Goal: Task Accomplishment & Management: Manage account settings

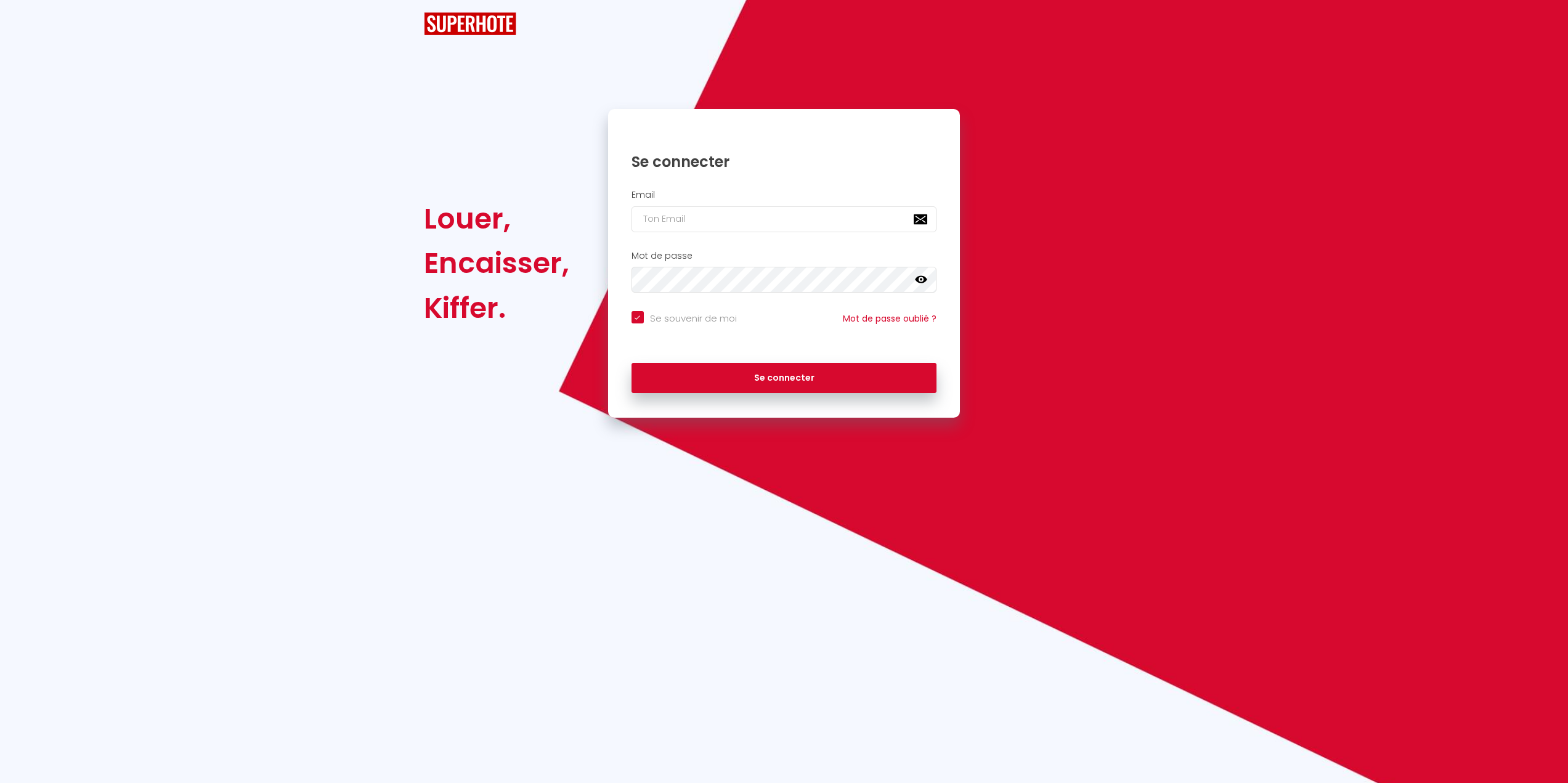
checkbox input "true"
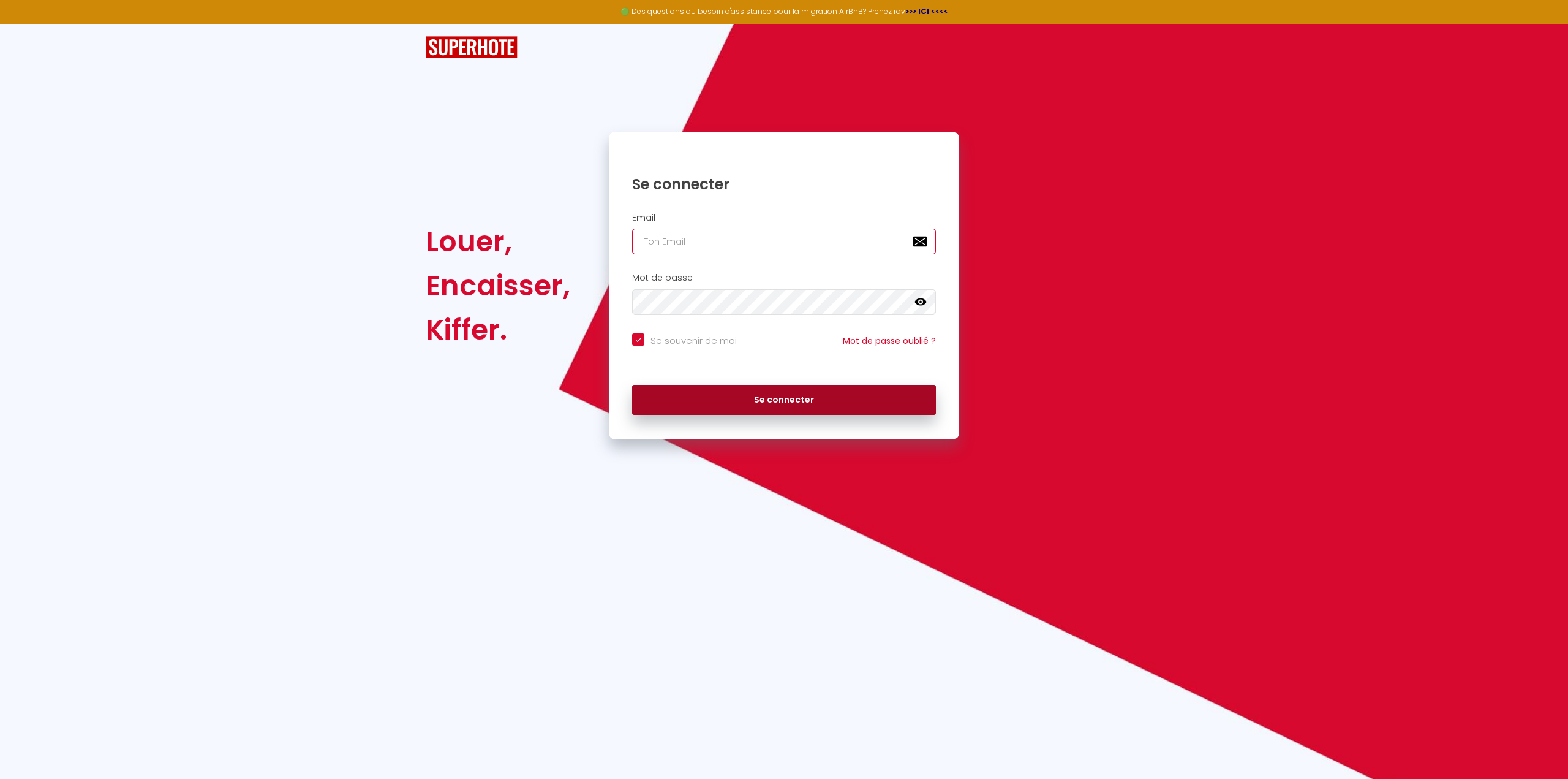
type input "[EMAIL_ADDRESS][DOMAIN_NAME]"
click at [785, 401] on button "Se connecter" at bounding box center [784, 400] width 304 height 31
checkbox input "true"
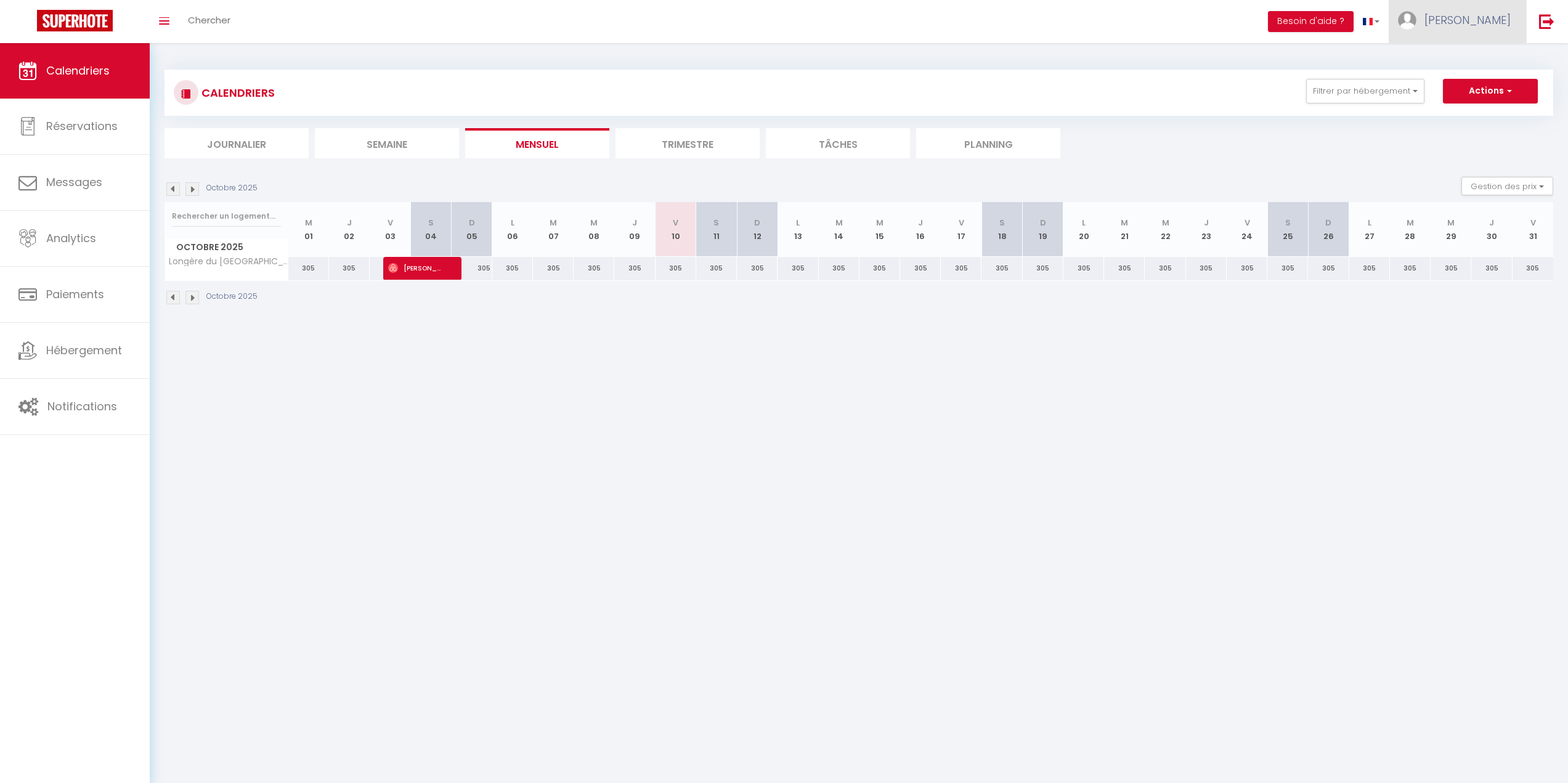
click at [1509, 22] on span "[PERSON_NAME]" at bounding box center [1467, 20] width 86 height 15
click at [1469, 80] on link "Équipe" at bounding box center [1477, 84] width 91 height 21
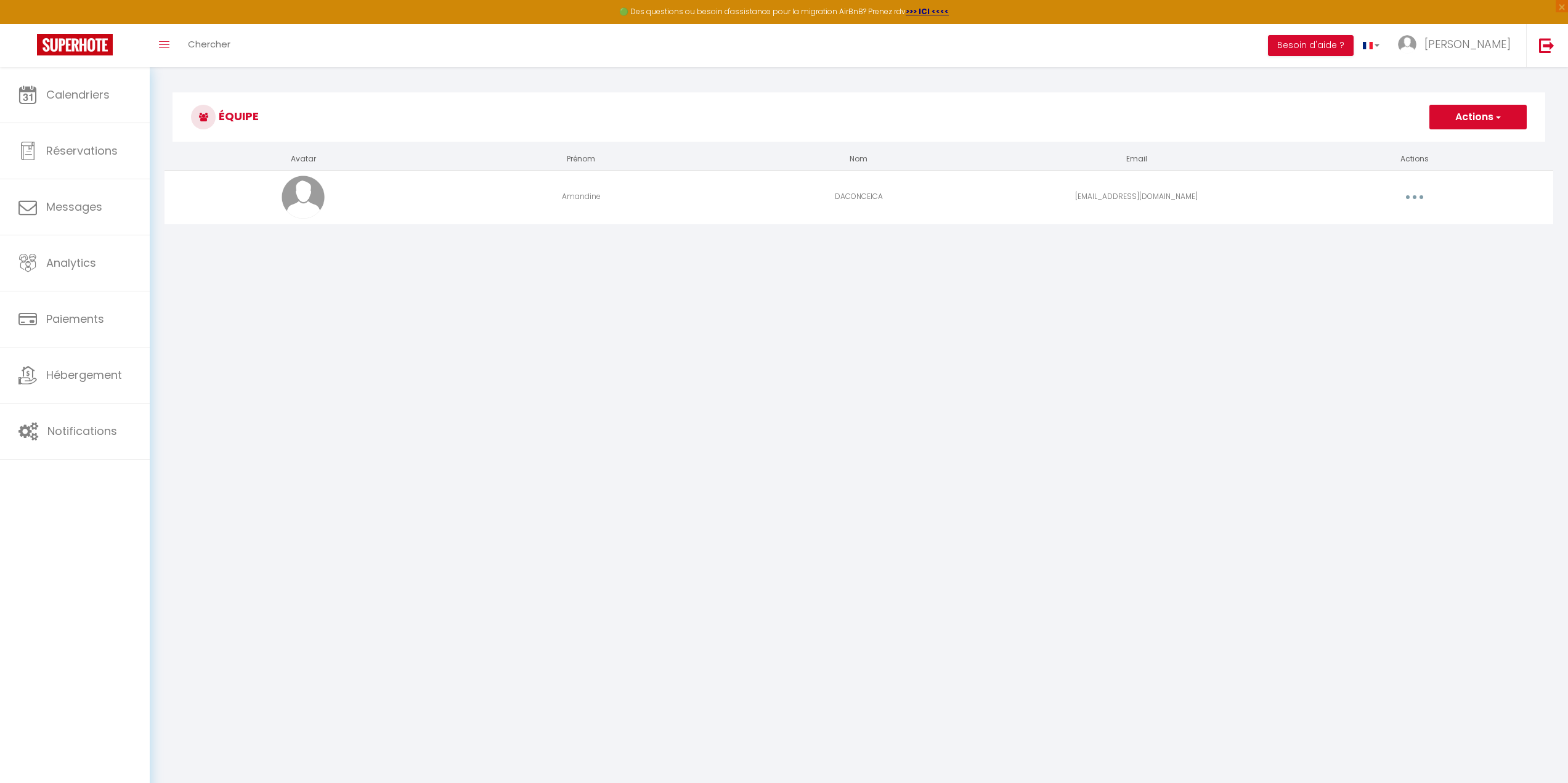
click at [1414, 198] on icon "button" at bounding box center [1414, 197] width 3 height 3
click at [1376, 224] on link "Editer" at bounding box center [1383, 225] width 91 height 21
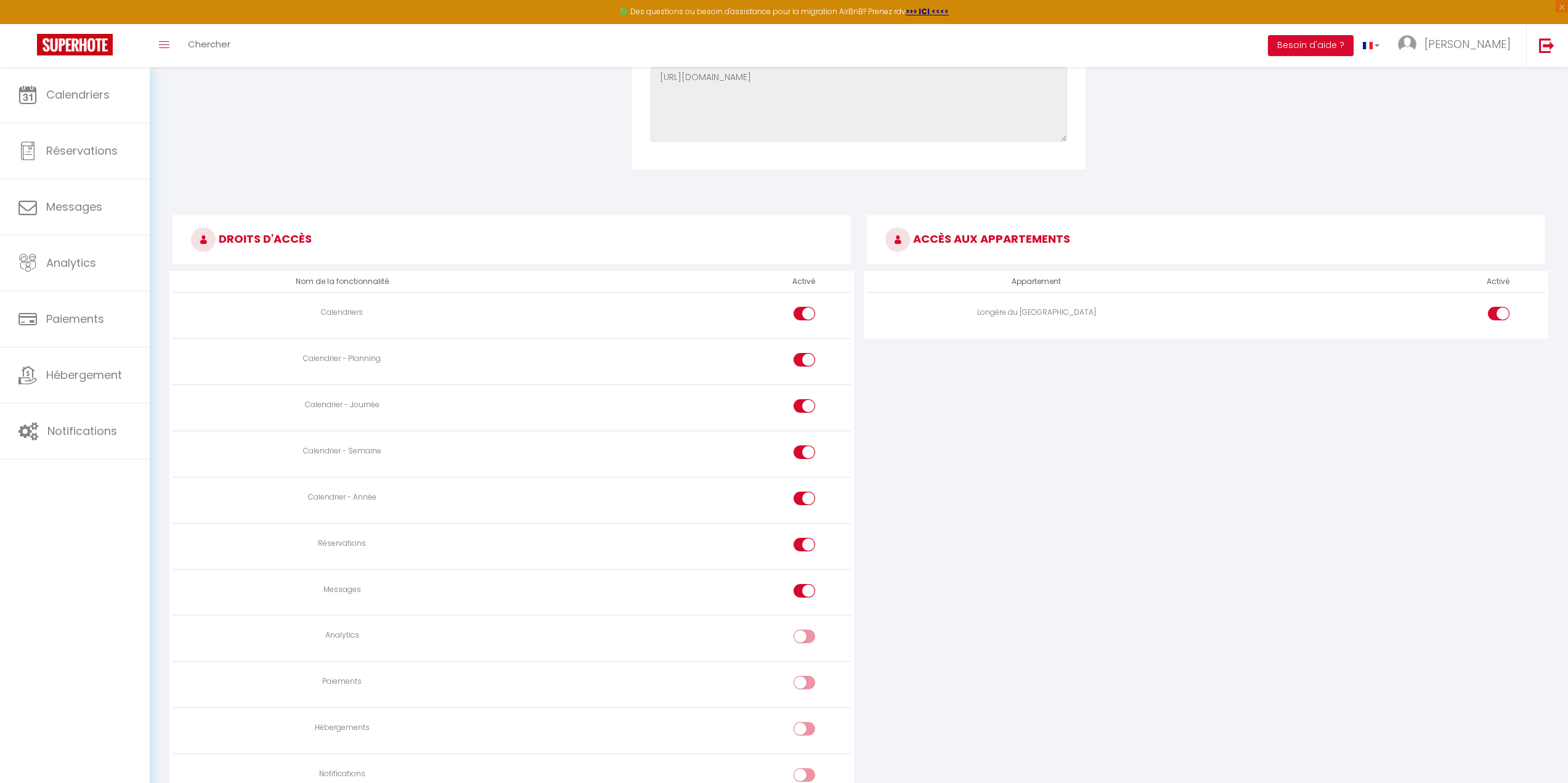
scroll to position [605, 0]
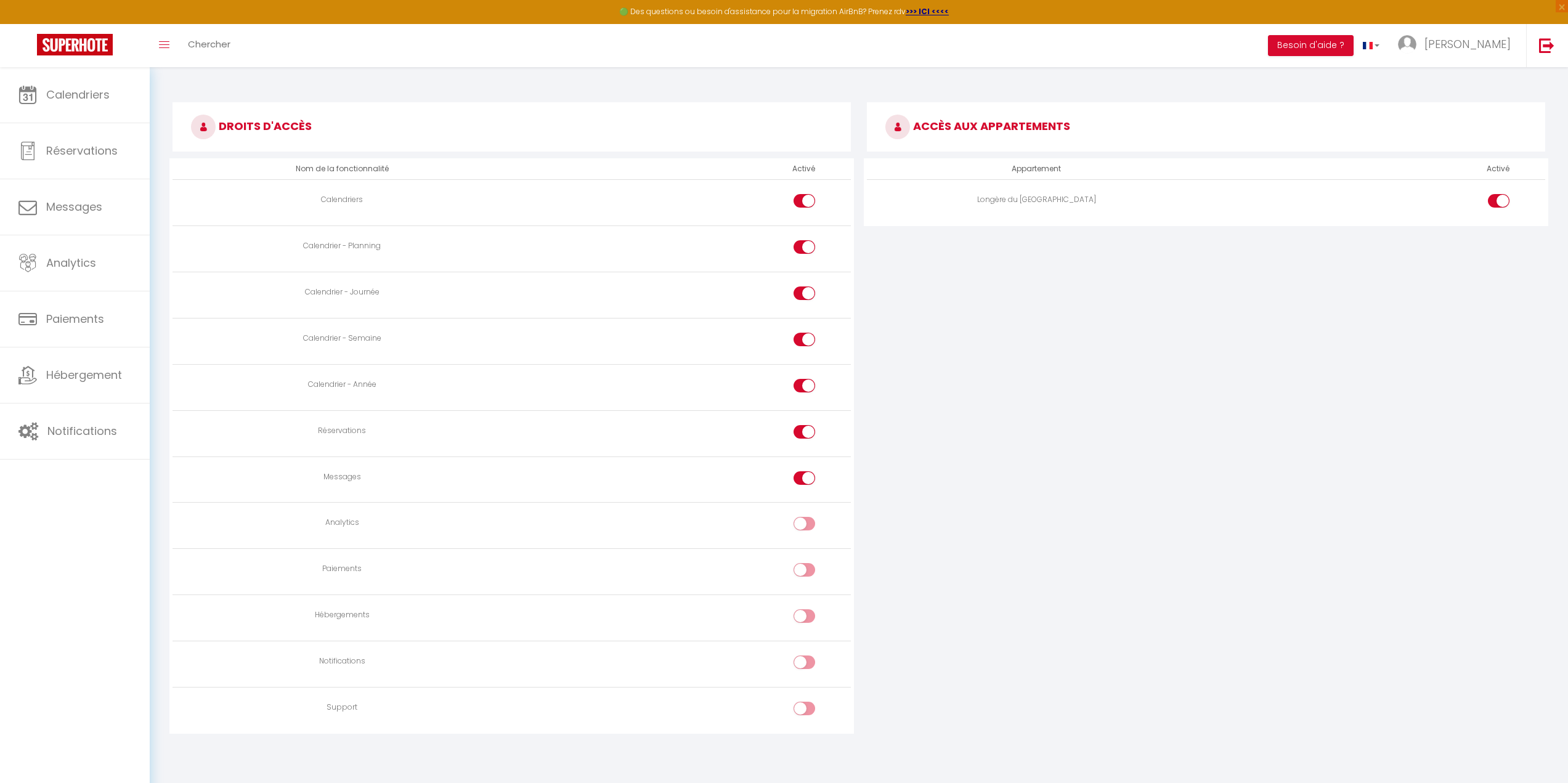
click at [799, 478] on div at bounding box center [804, 478] width 21 height 14
click at [804, 478] on input "checkbox" at bounding box center [814, 480] width 21 height 19
checkbox input "false"
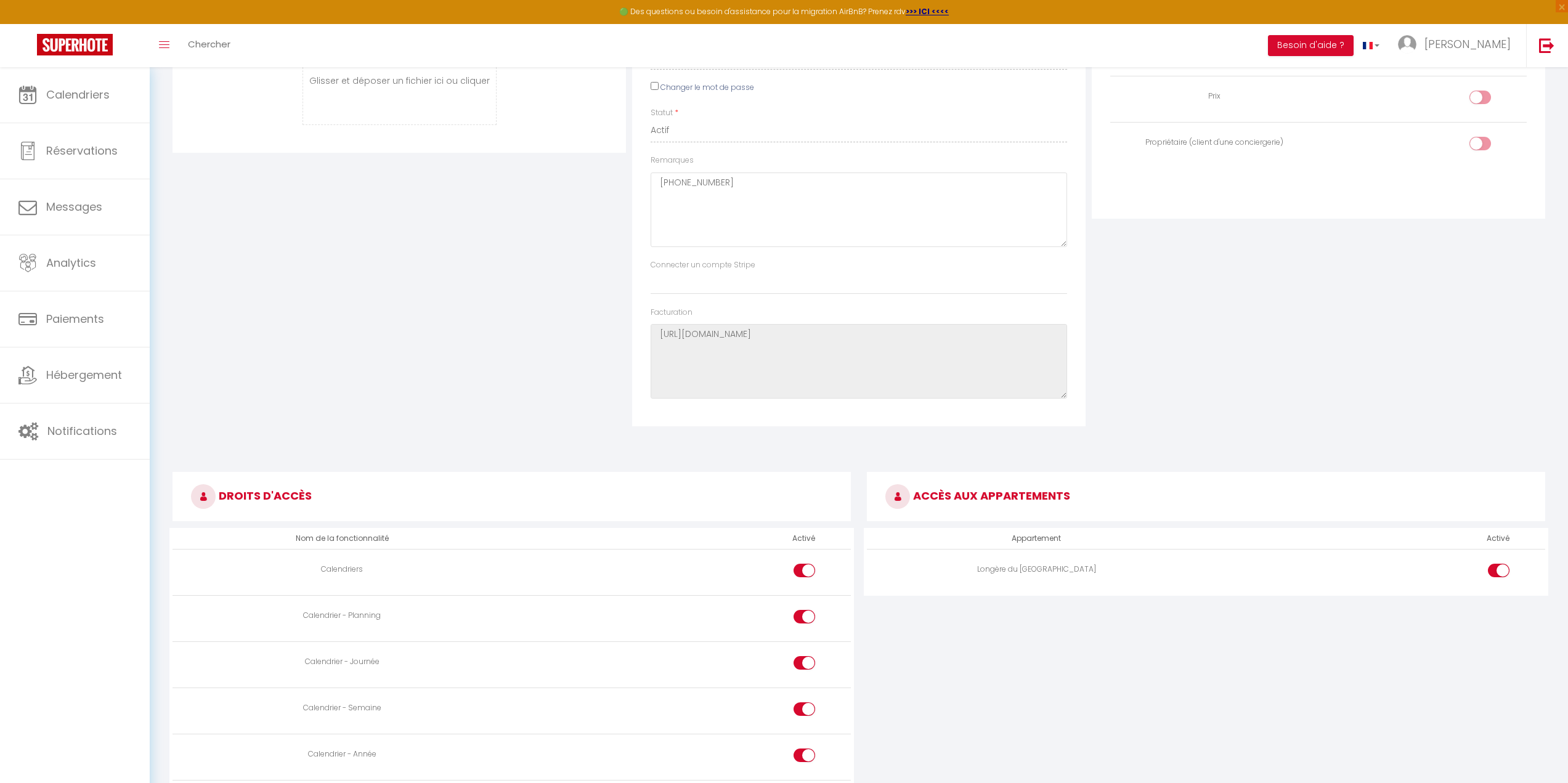
scroll to position [0, 0]
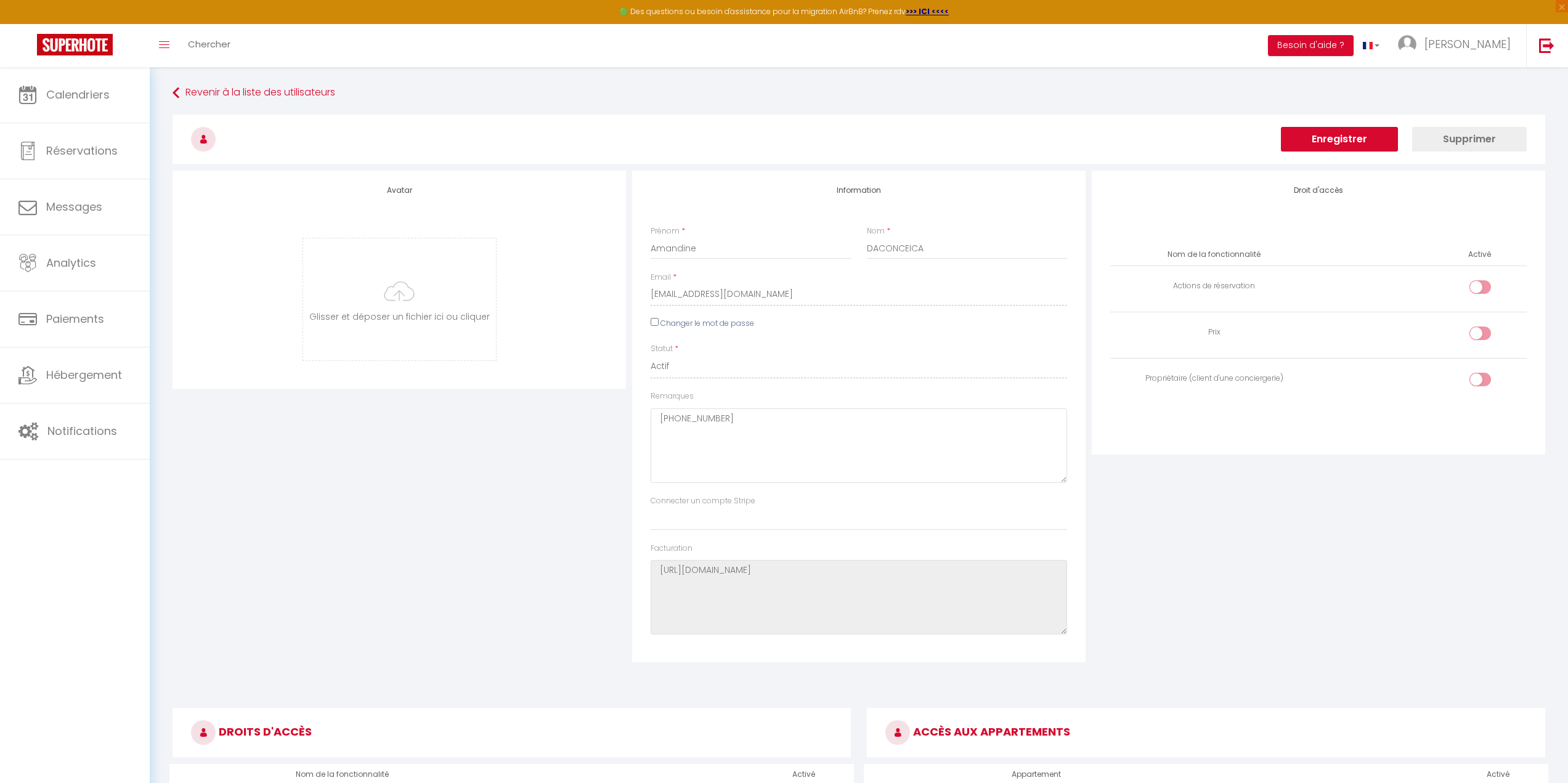
click at [1349, 133] on button "Enregistrer" at bounding box center [1339, 140] width 117 height 25
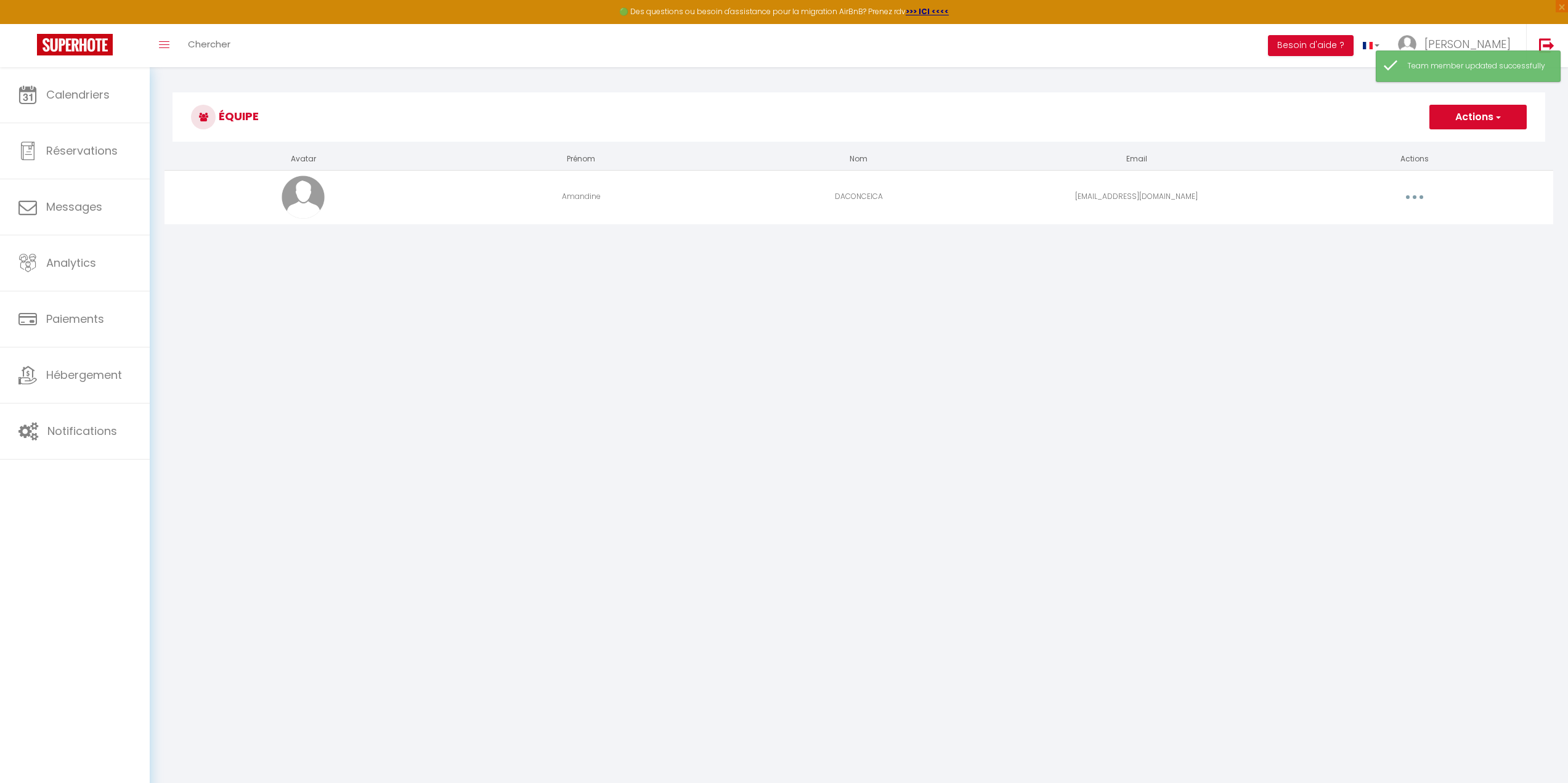
click at [1418, 197] on button "button" at bounding box center [1415, 197] width 35 height 20
click at [1376, 223] on link "Editer" at bounding box center [1383, 225] width 91 height 21
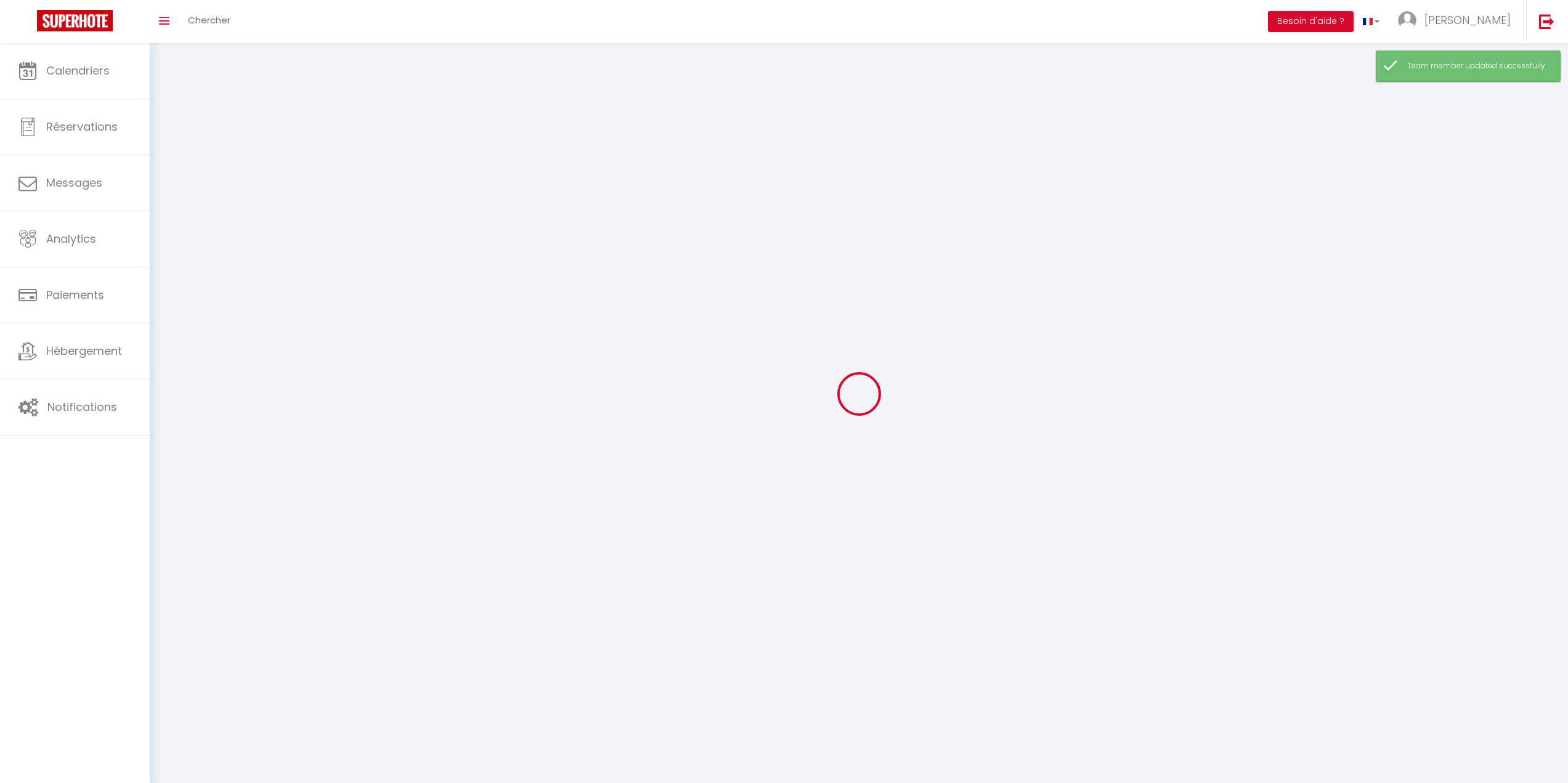
type input "Amandine"
type input "DACONCEICA"
type input "[EMAIL_ADDRESS][DOMAIN_NAME]"
type textarea "[PHONE_NUMBER]"
type textarea "[URL][DOMAIN_NAME]"
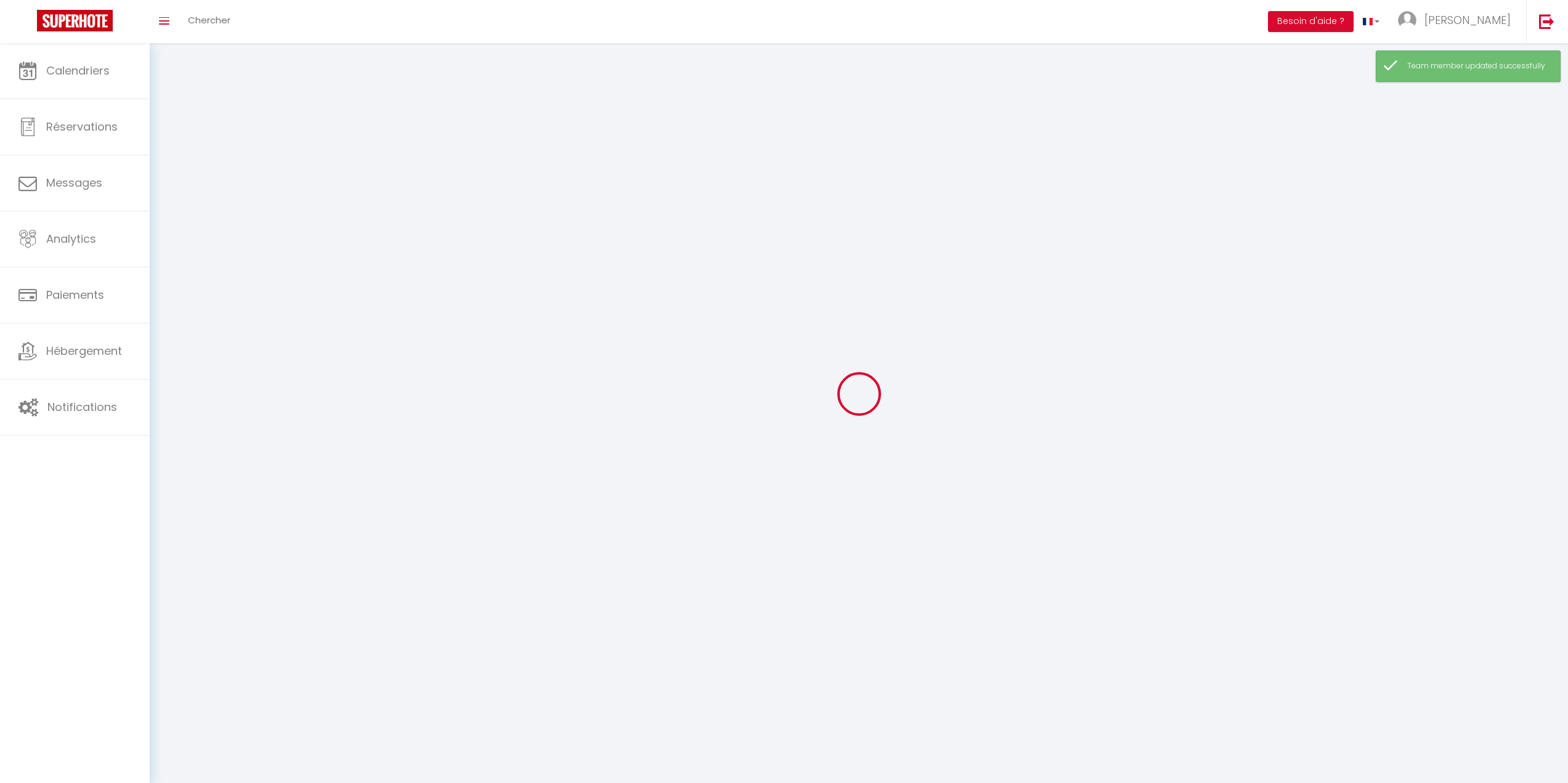
checkbox input "false"
checkbox input "true"
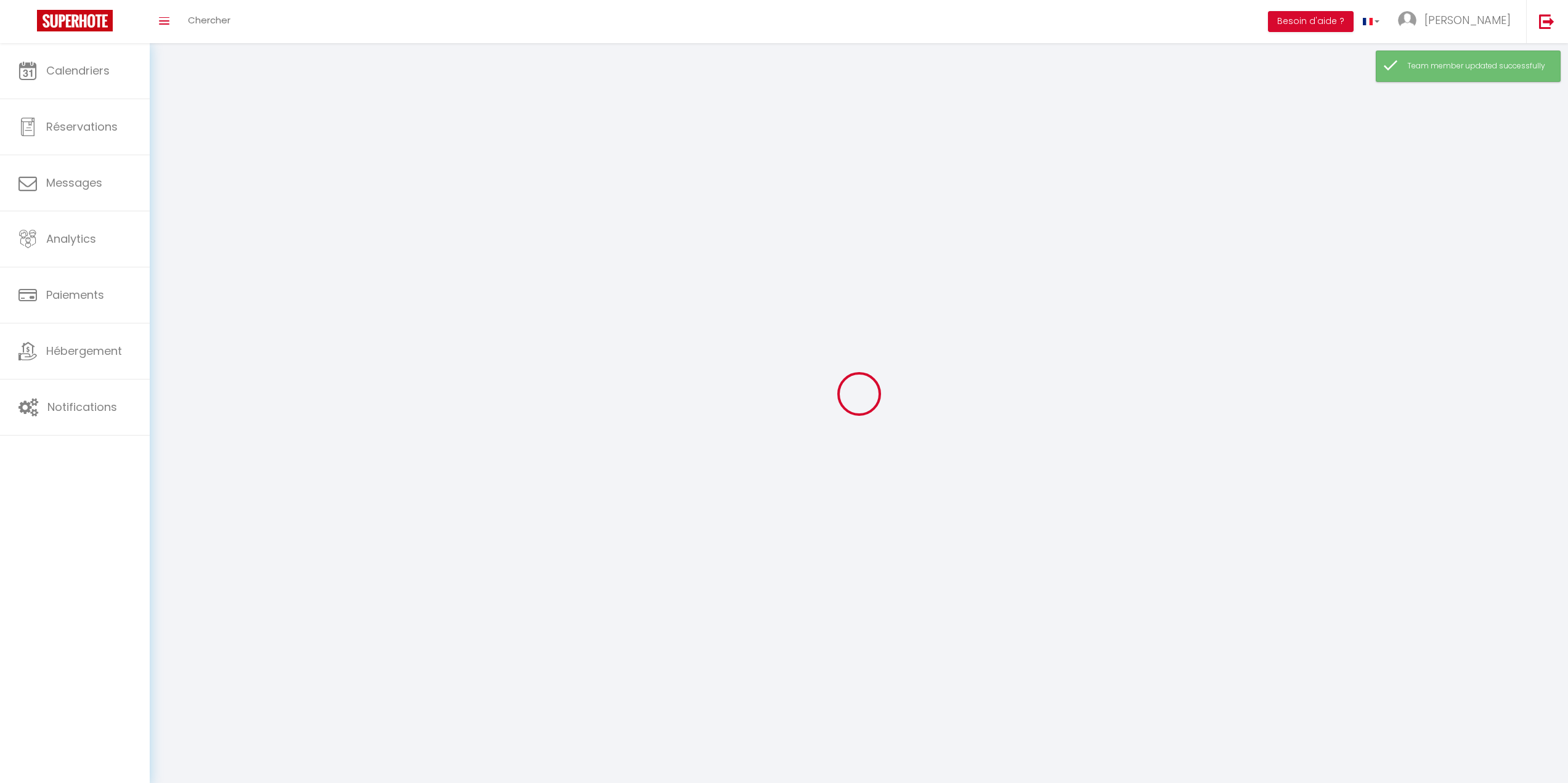
checkbox input "true"
checkbox input "false"
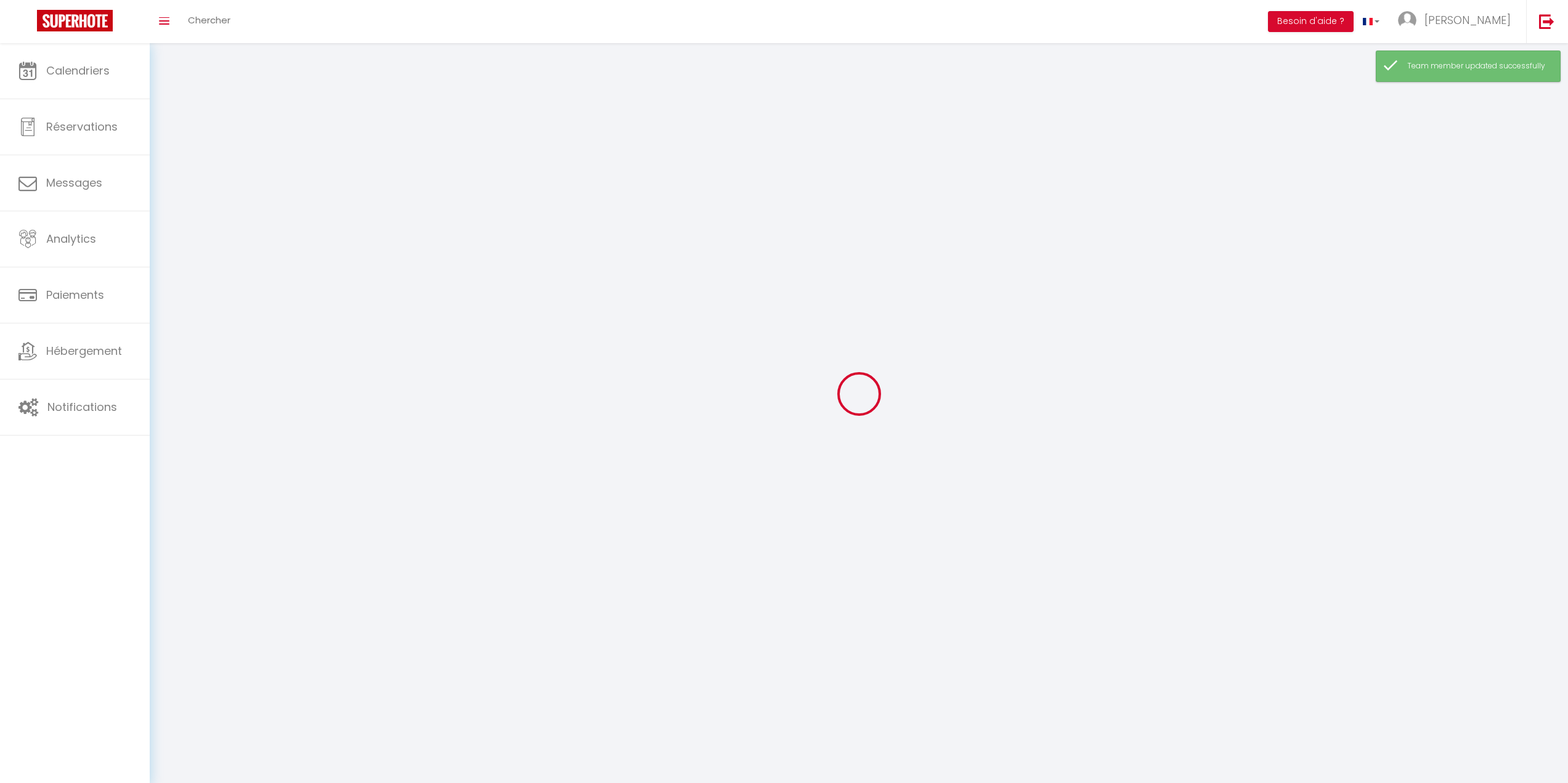
checkbox input "false"
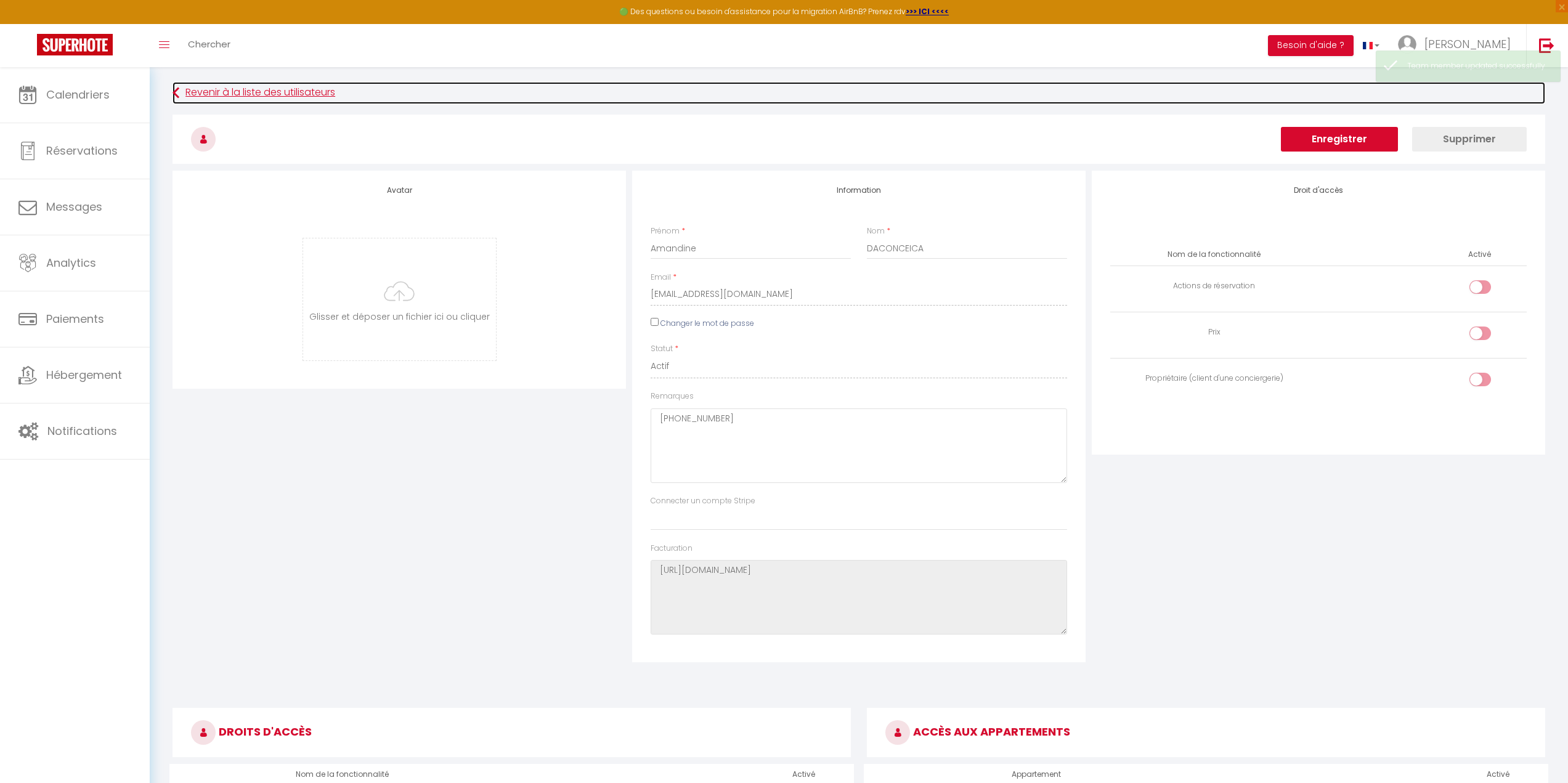
click at [291, 88] on link "Revenir à la liste des utilisateurs" at bounding box center [859, 93] width 1373 height 22
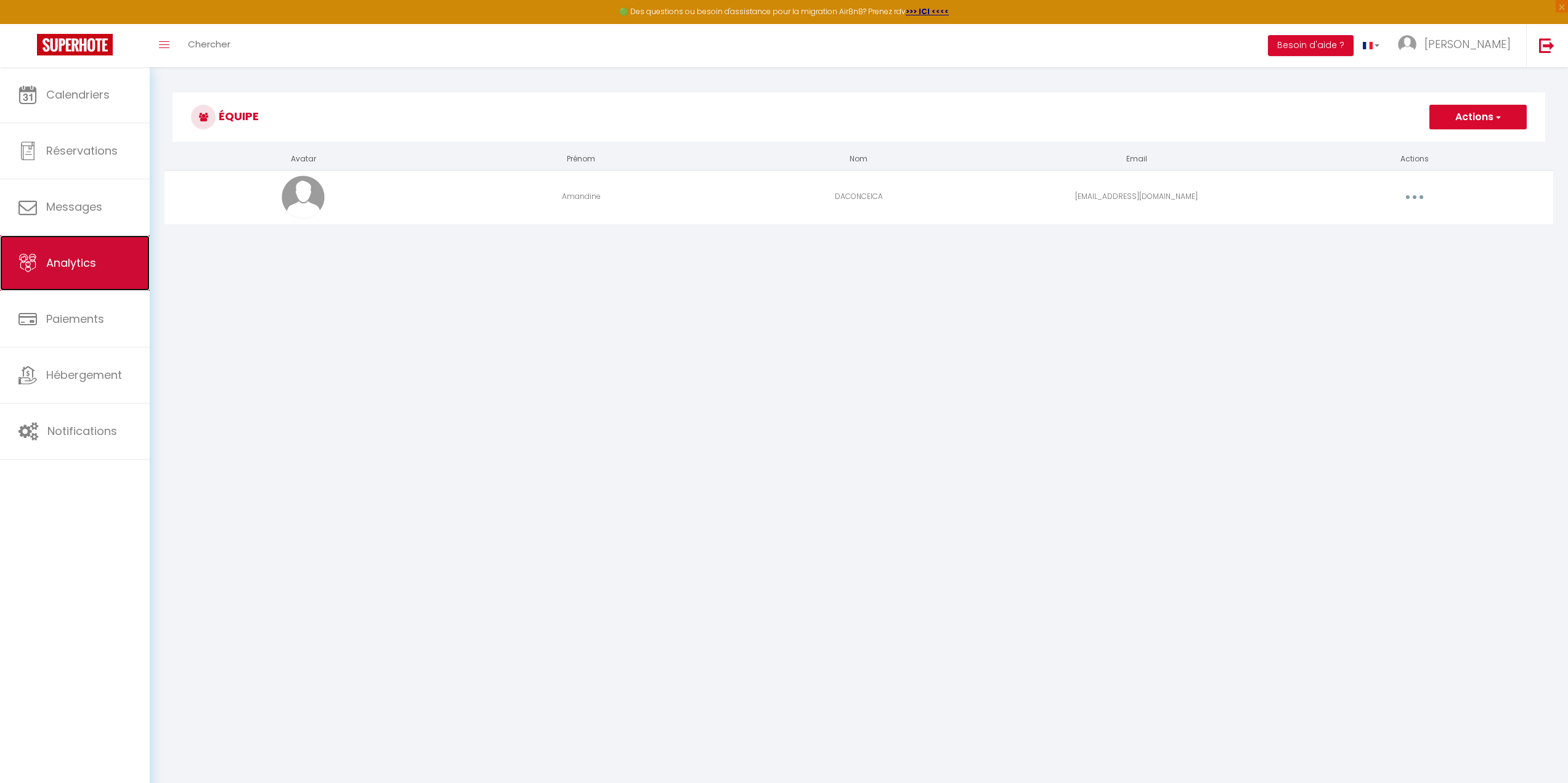
click at [84, 263] on span "Analytics" at bounding box center [71, 263] width 50 height 15
select select "2025"
select select "10"
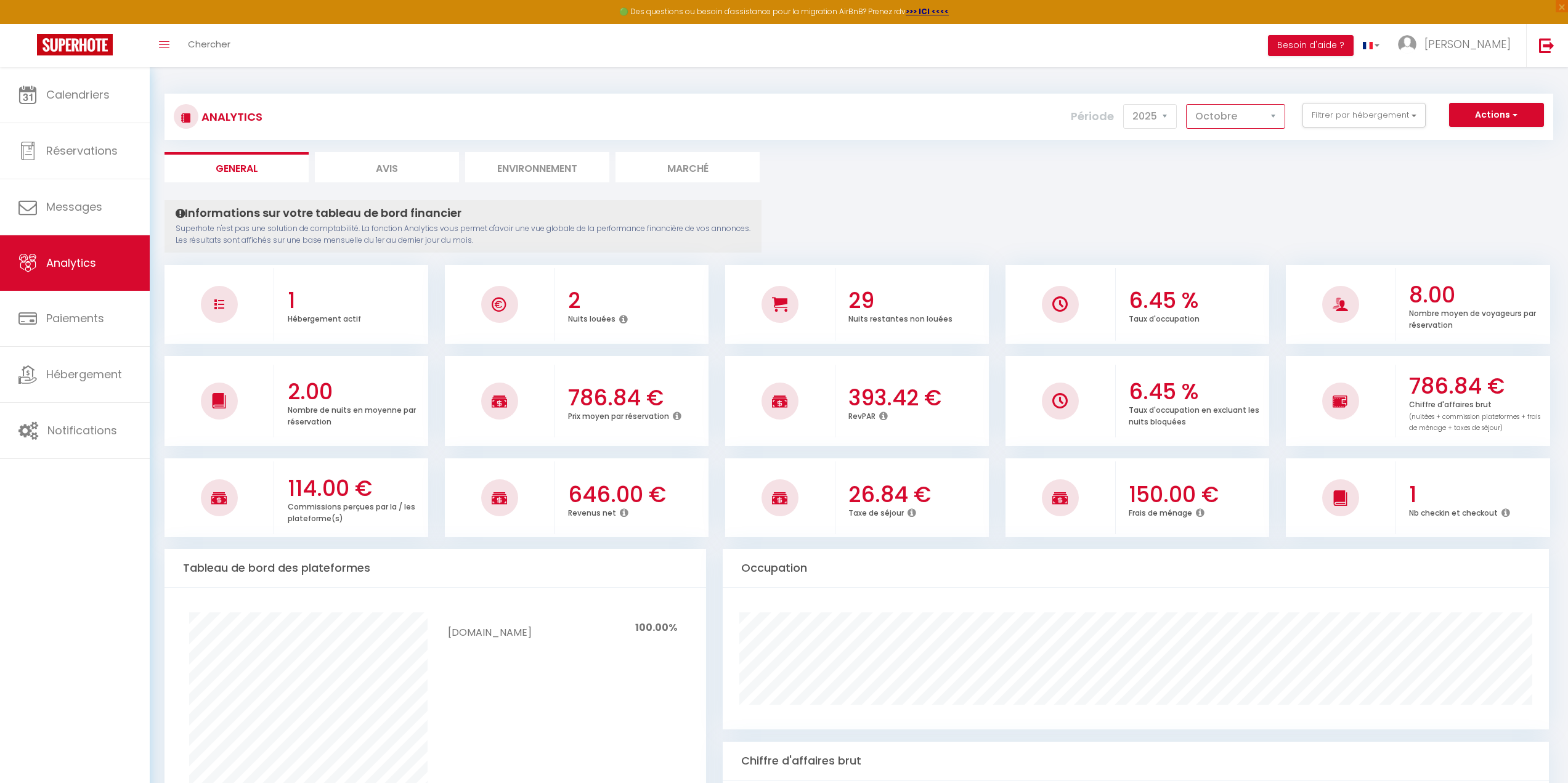
click at [1243, 121] on select "[PERSON_NAME] Mars Avril Mai Juin Juillet Août Septembre Octobre Novembre Décem…" at bounding box center [1235, 117] width 99 height 25
click at [71, 144] on span "Réservations" at bounding box center [82, 151] width 71 height 15
select select "not_cancelled"
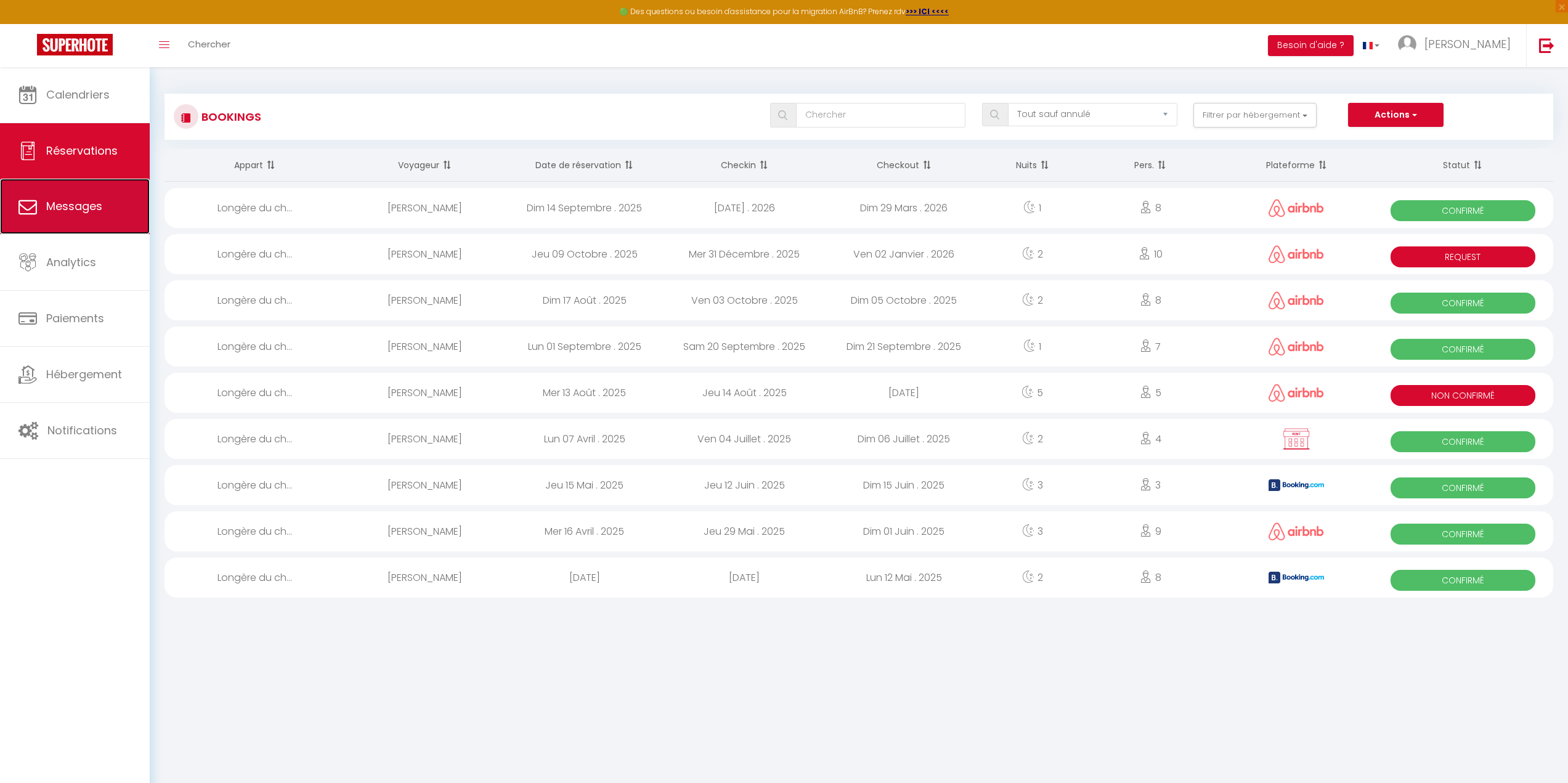
click at [97, 208] on span "Messages" at bounding box center [74, 206] width 56 height 15
select select "message"
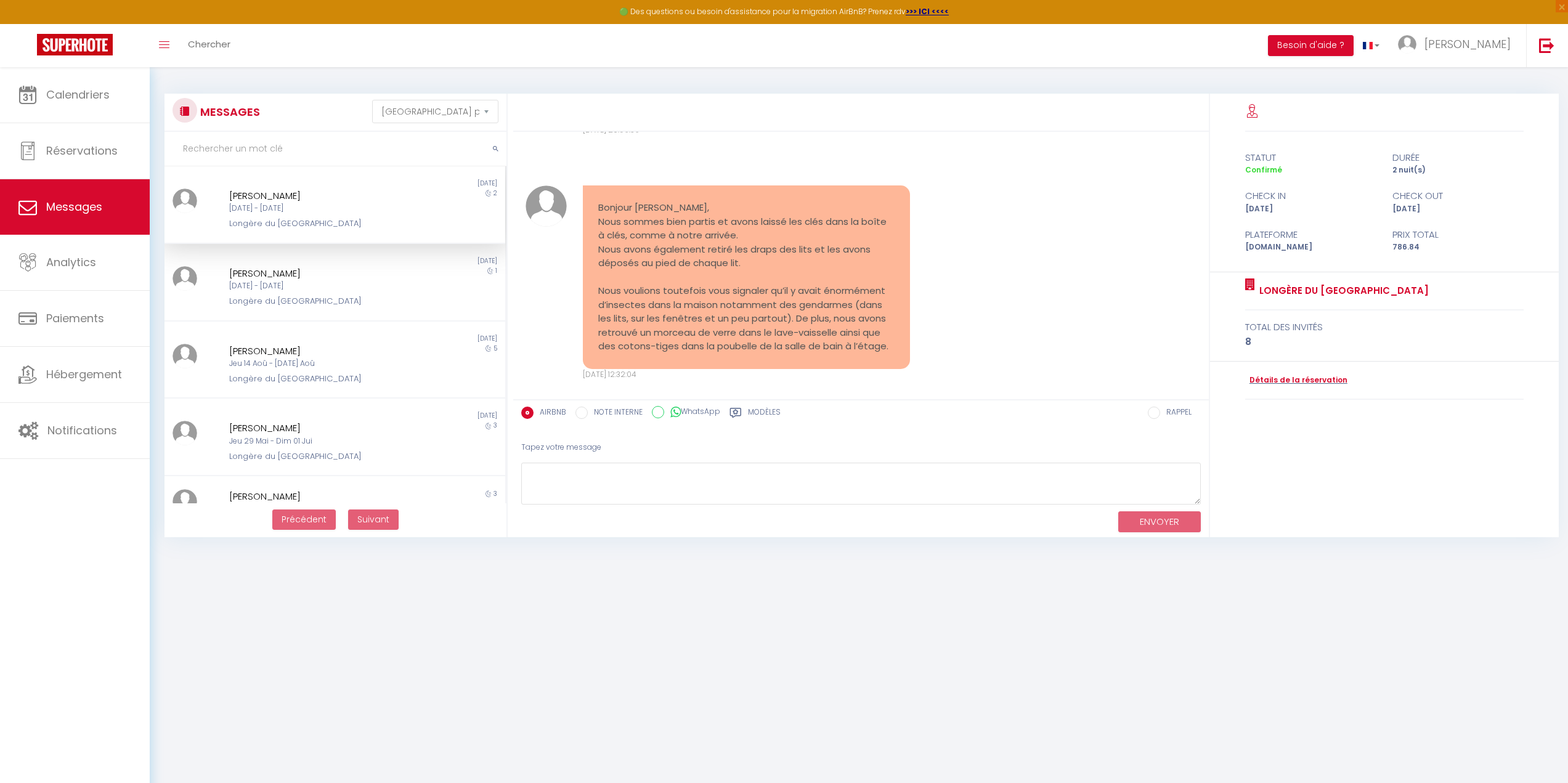
scroll to position [4270, 0]
